Goal: Register for event/course: Sign up to attend an event or enroll in a course

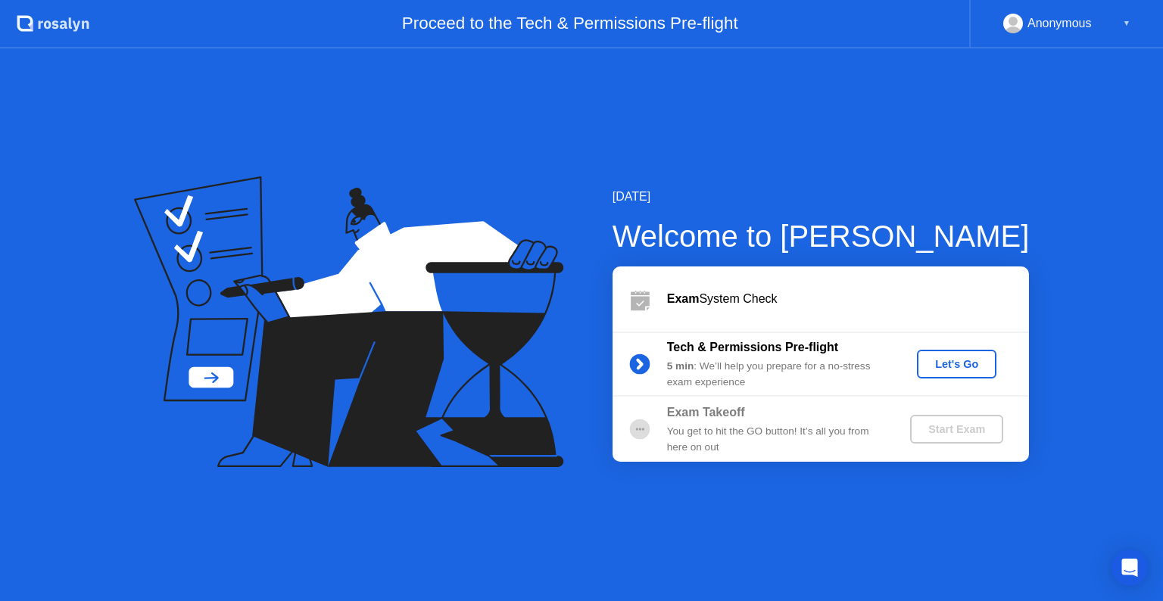
click at [958, 359] on div "Let's Go" at bounding box center [956, 364] width 67 height 12
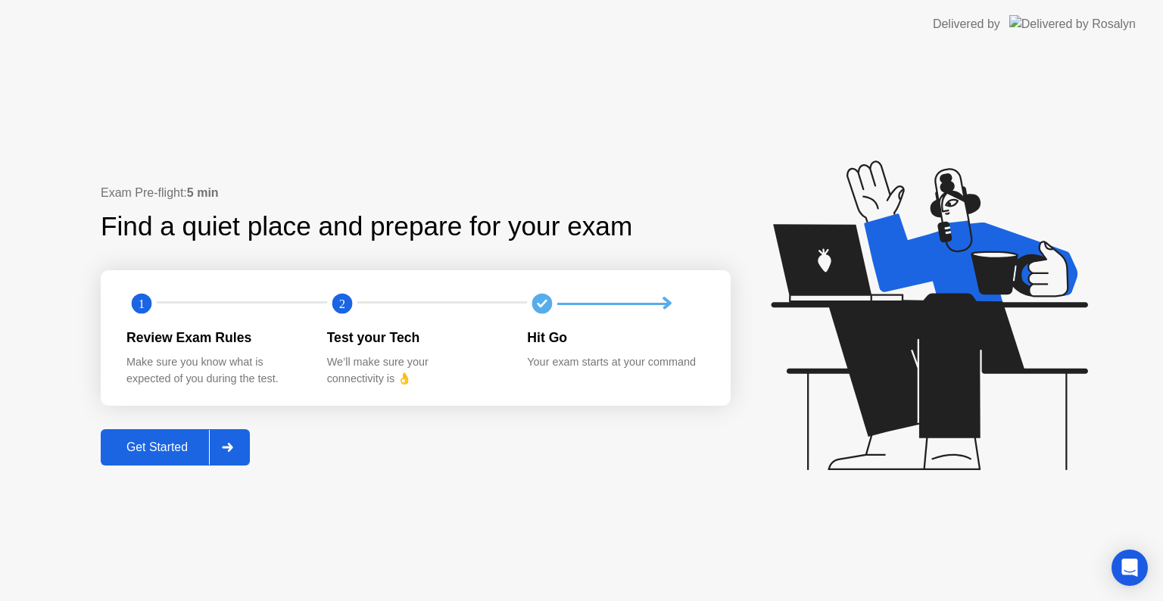
click at [204, 448] on div "Get Started" at bounding box center [157, 448] width 104 height 14
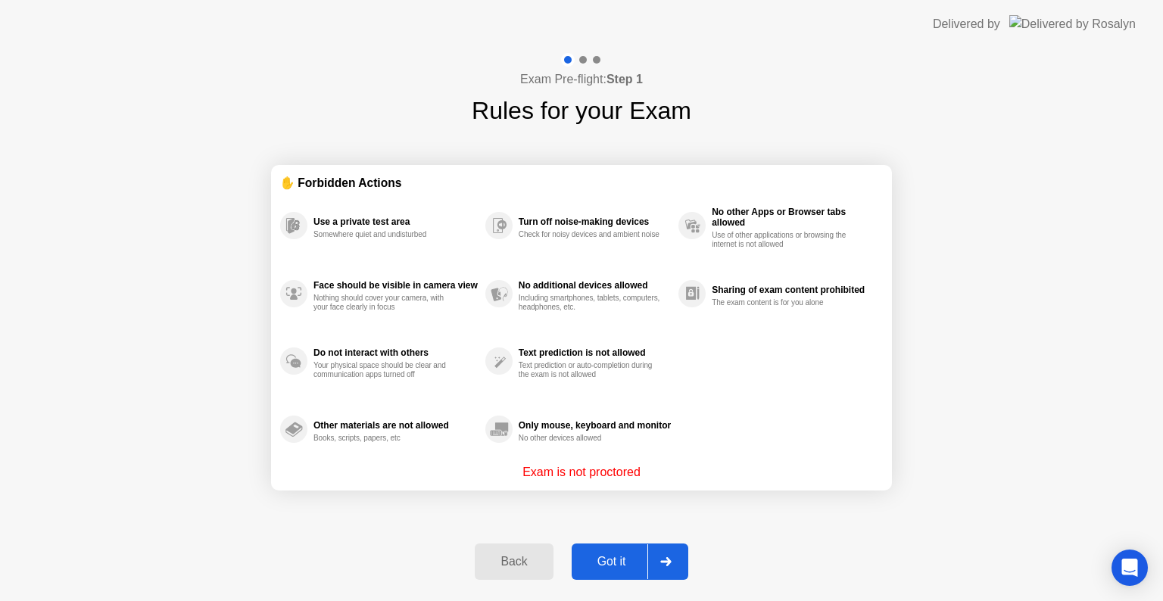
click at [629, 566] on div "Got it" at bounding box center [611, 562] width 71 height 14
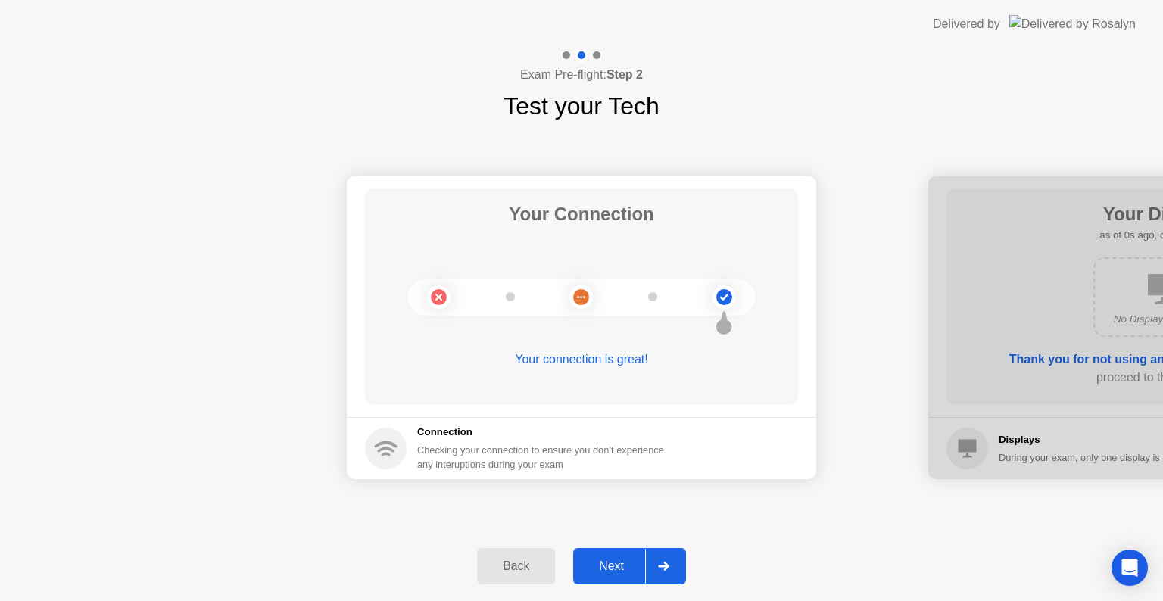
click at [626, 565] on div "Next" at bounding box center [611, 567] width 67 height 14
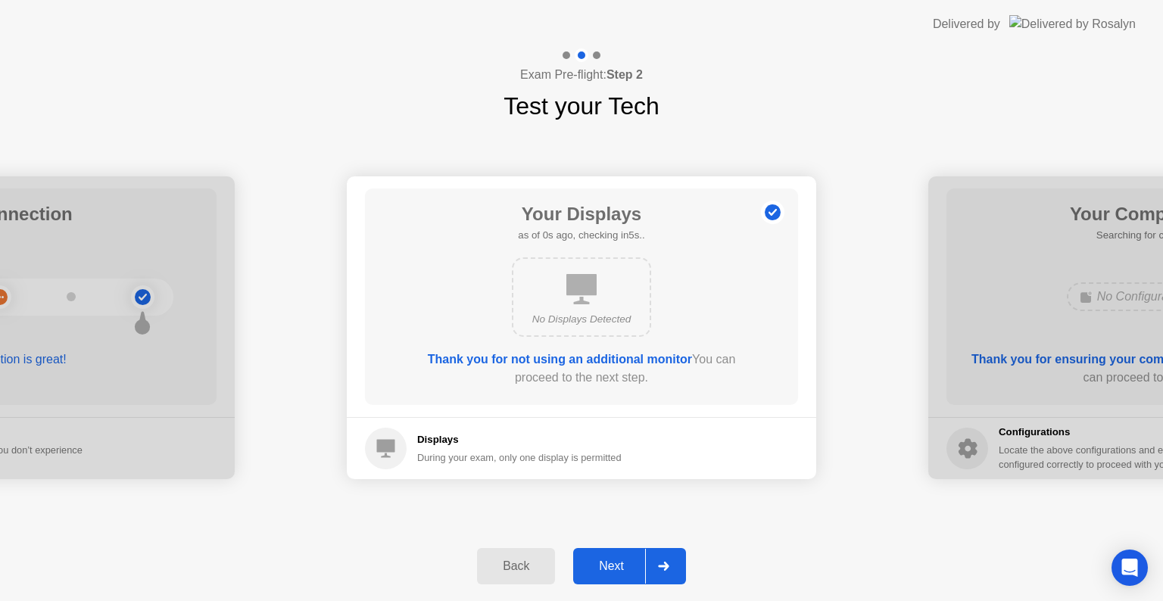
click at [626, 565] on div "Next" at bounding box center [611, 567] width 67 height 14
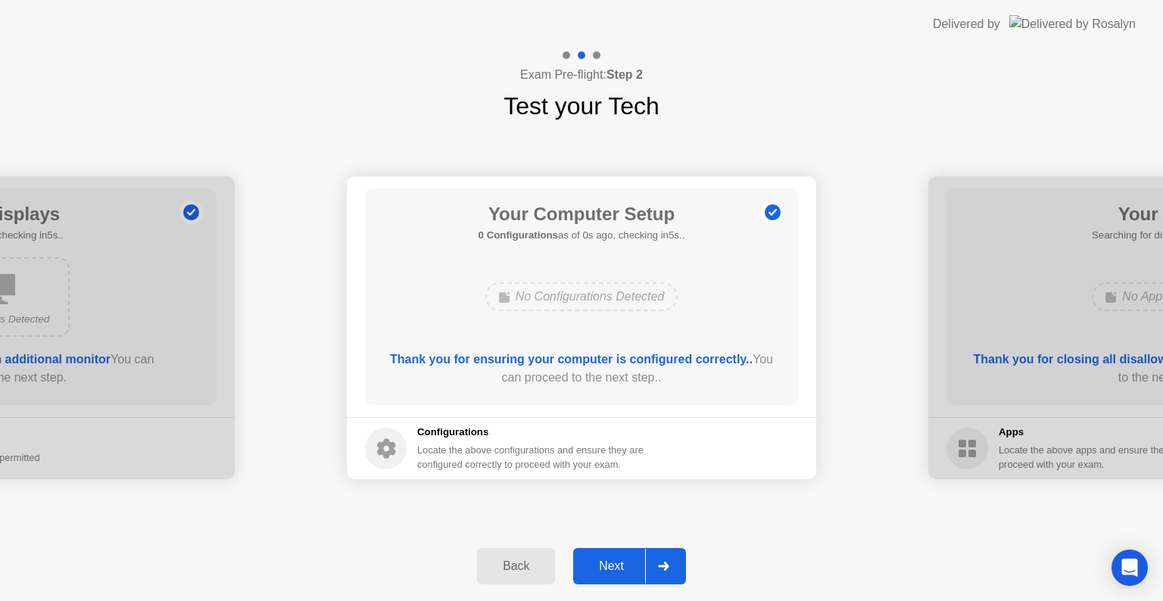
click at [626, 565] on div "Next" at bounding box center [611, 567] width 67 height 14
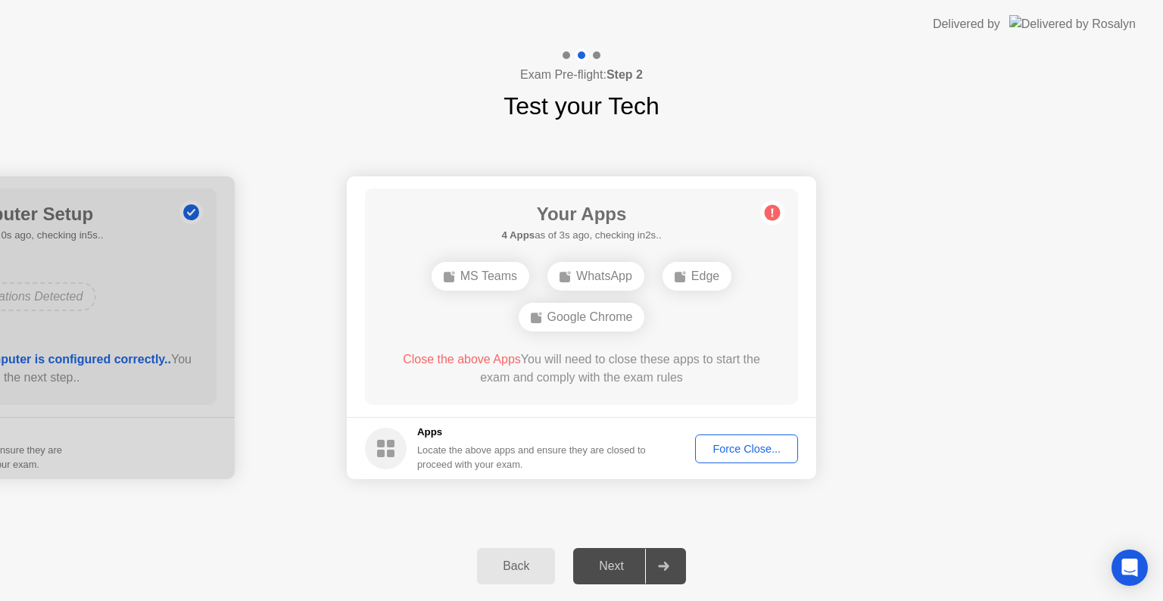
click at [738, 443] on div "Force Close..." at bounding box center [747, 449] width 92 height 12
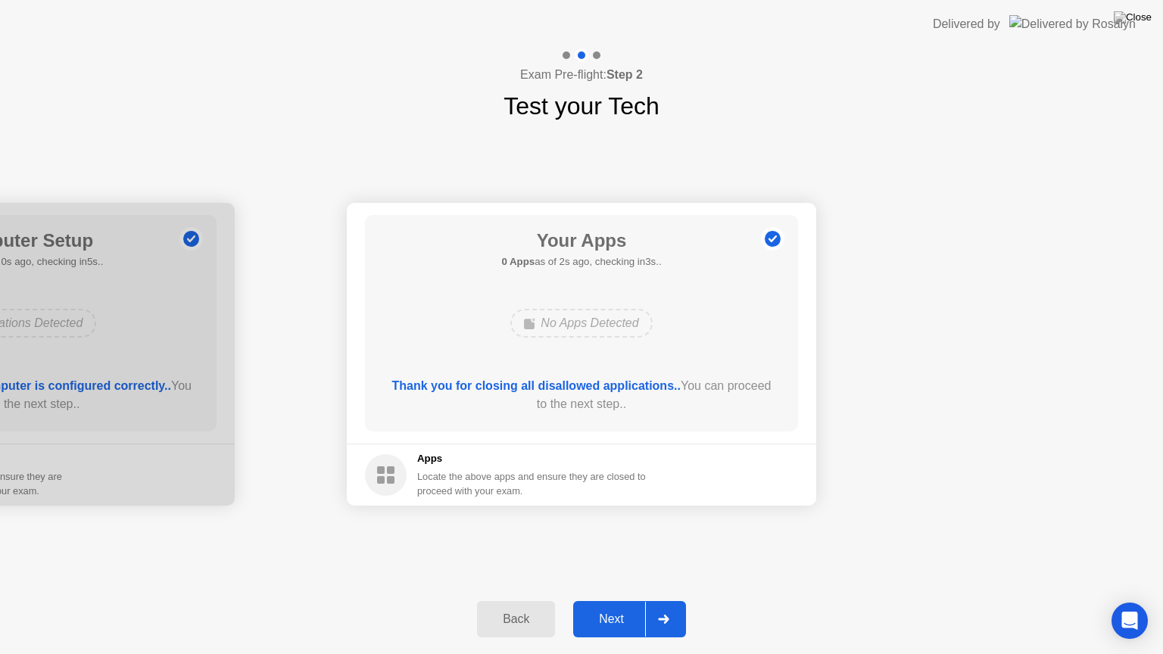
click at [596, 601] on div "Next" at bounding box center [611, 620] width 67 height 14
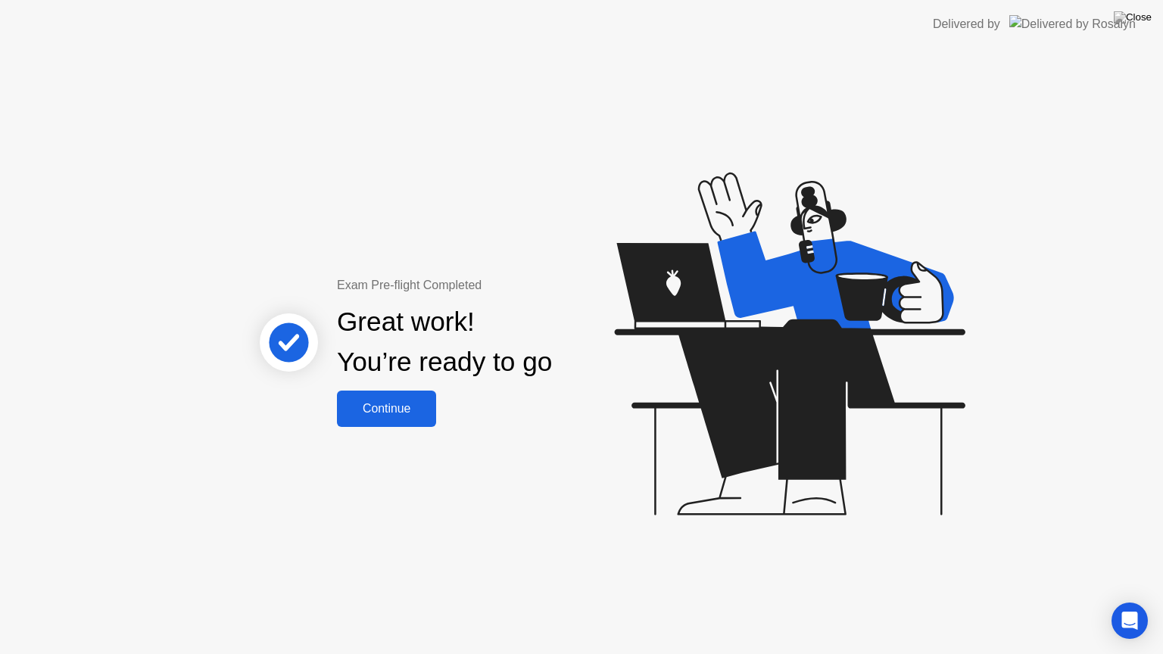
click at [398, 412] on div "Continue" at bounding box center [387, 409] width 90 height 14
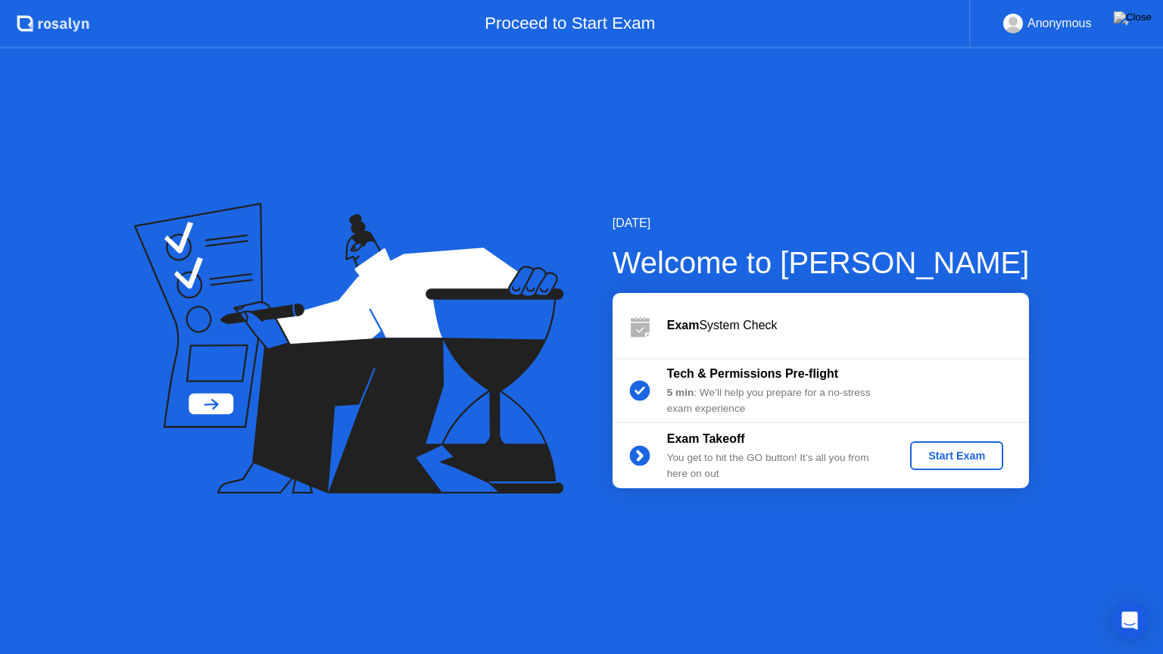
click at [964, 450] on div "Start Exam" at bounding box center [956, 456] width 81 height 12
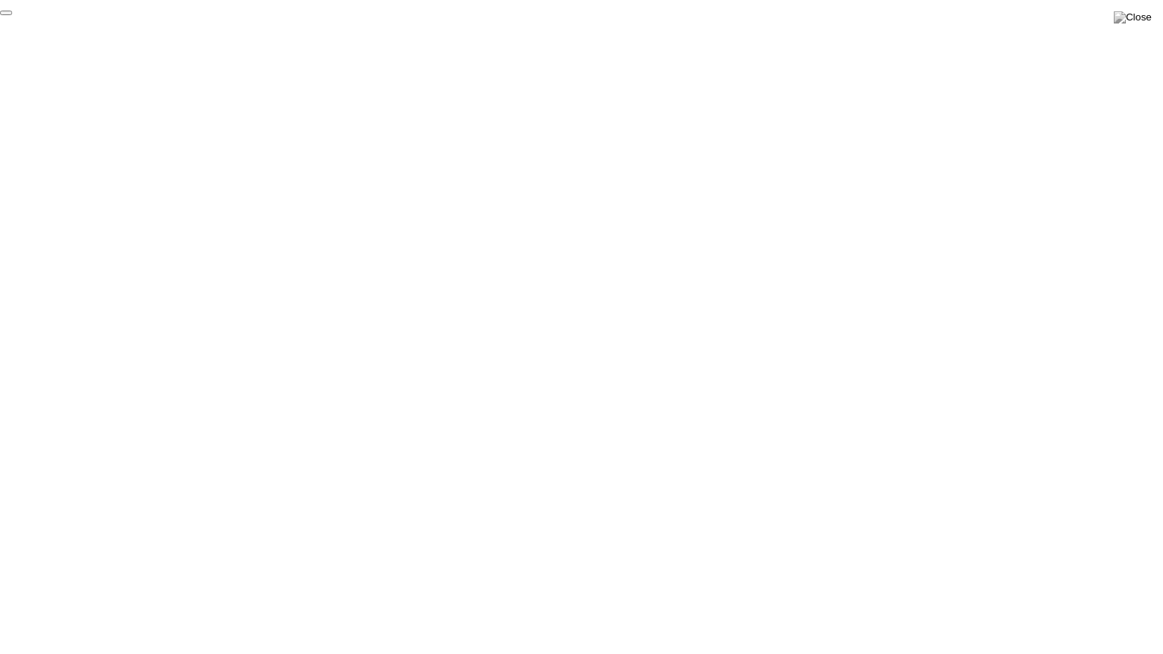
click div "End Proctoring Session"
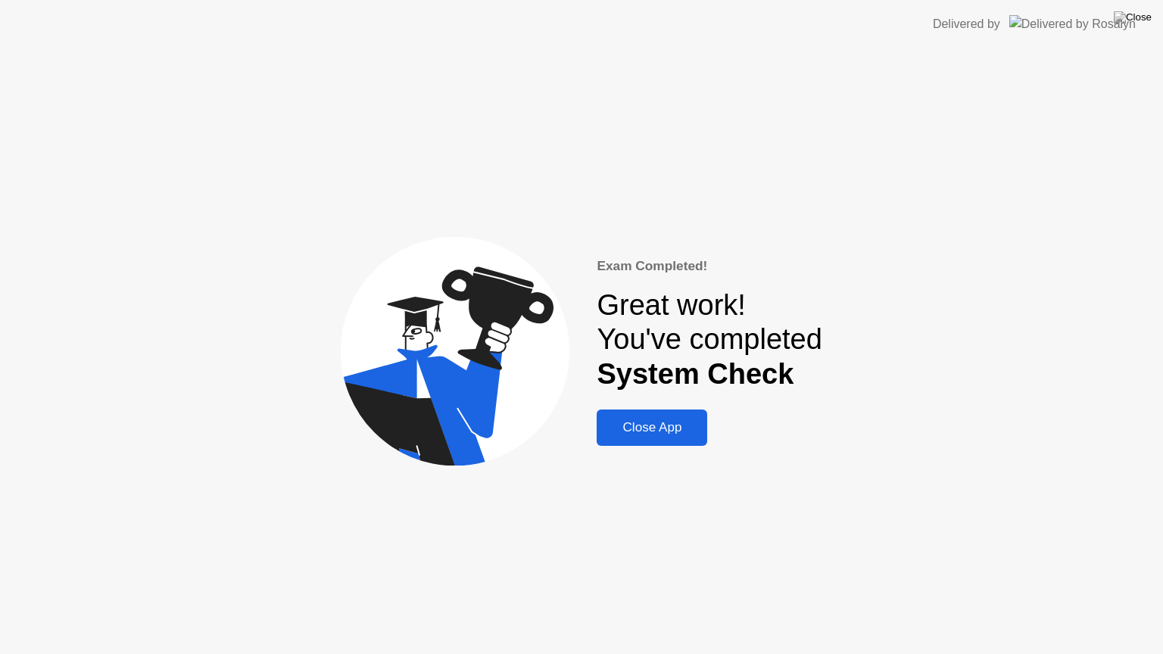
click at [669, 433] on div "Close App" at bounding box center [651, 427] width 101 height 15
